Goal: Find specific page/section: Find specific page/section

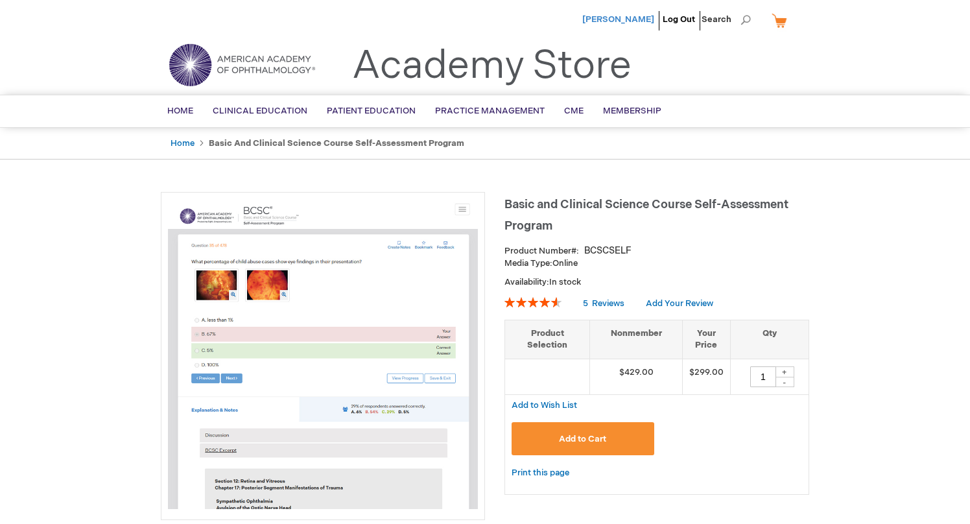
click at [624, 18] on span "[PERSON_NAME]" at bounding box center [618, 19] width 72 height 10
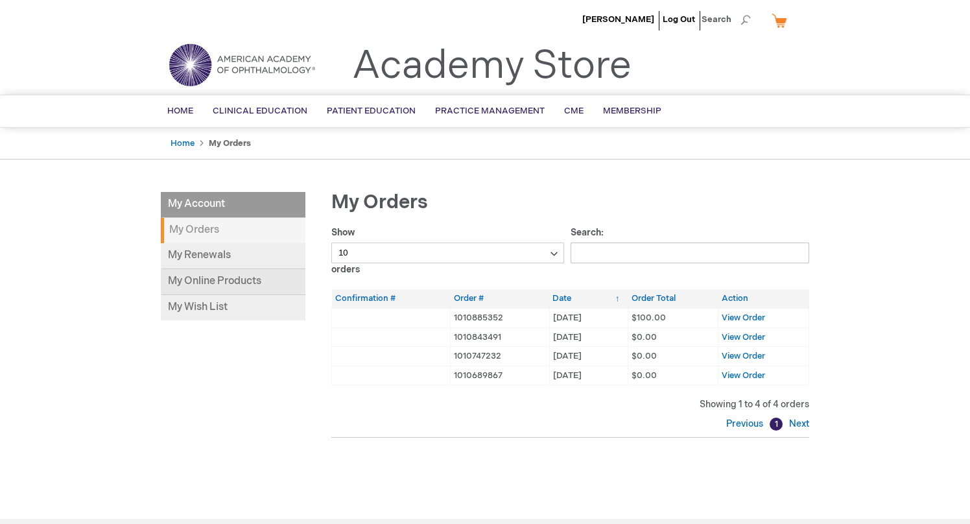
click at [223, 284] on link "My Online Products" at bounding box center [233, 282] width 145 height 26
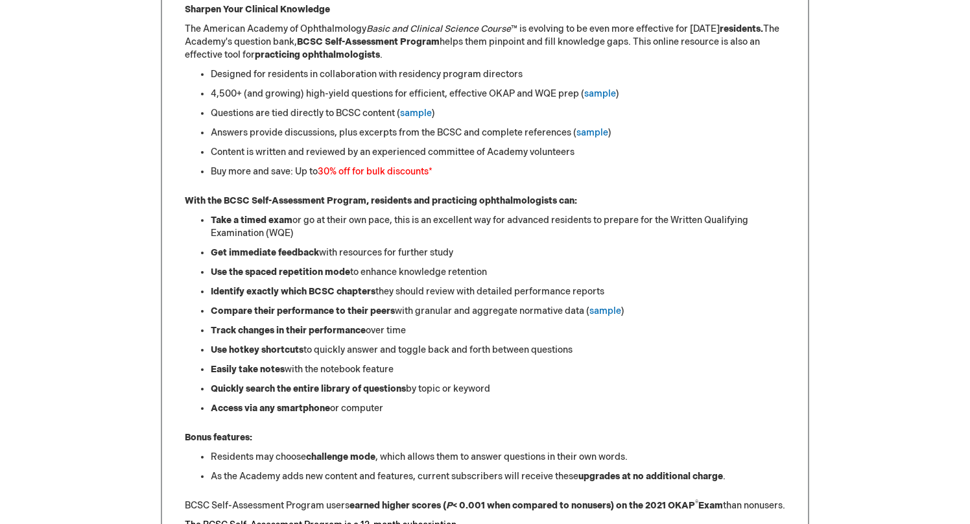
scroll to position [616, 0]
